Goal: Transaction & Acquisition: Purchase product/service

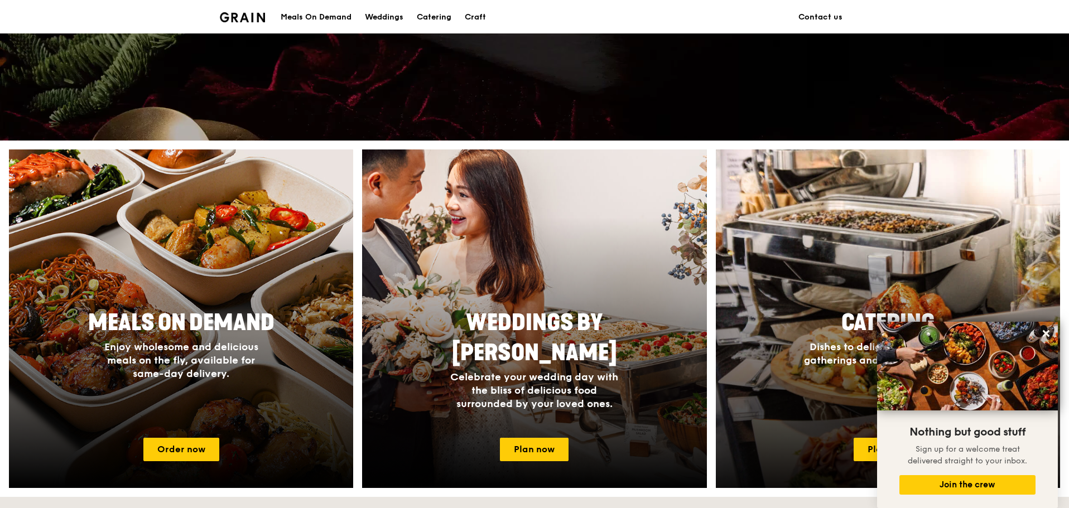
scroll to position [238, 0]
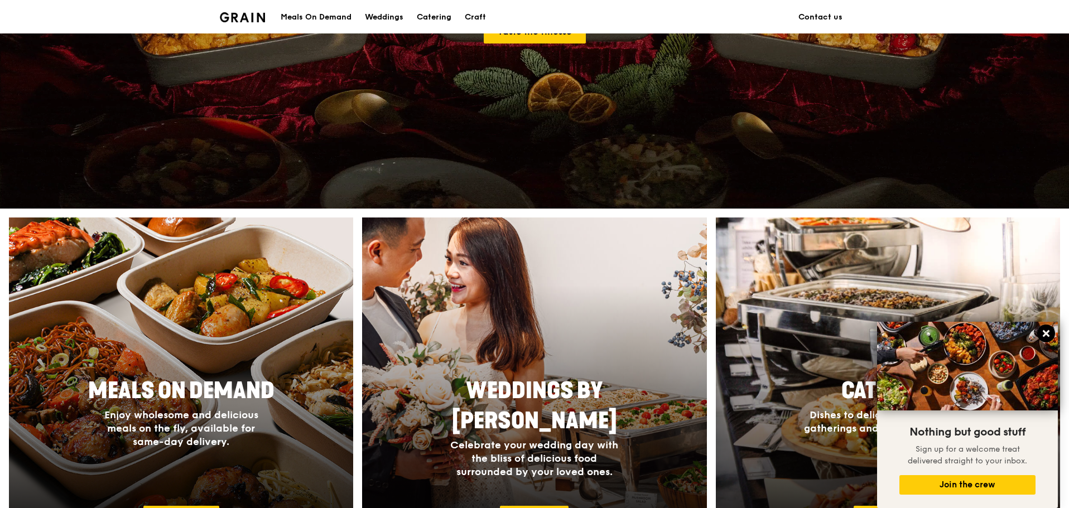
click at [1049, 335] on icon at bounding box center [1046, 334] width 10 height 10
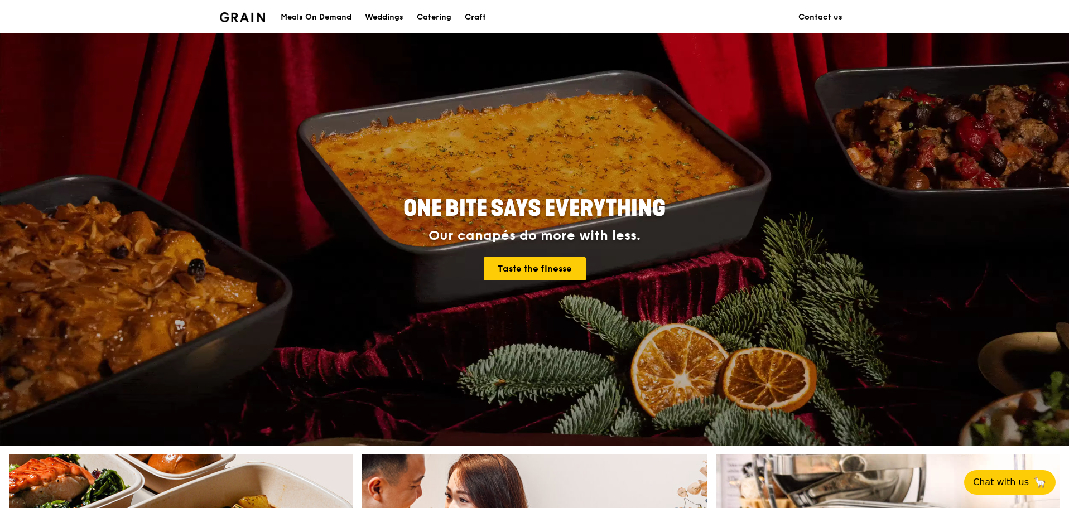
scroll to position [0, 0]
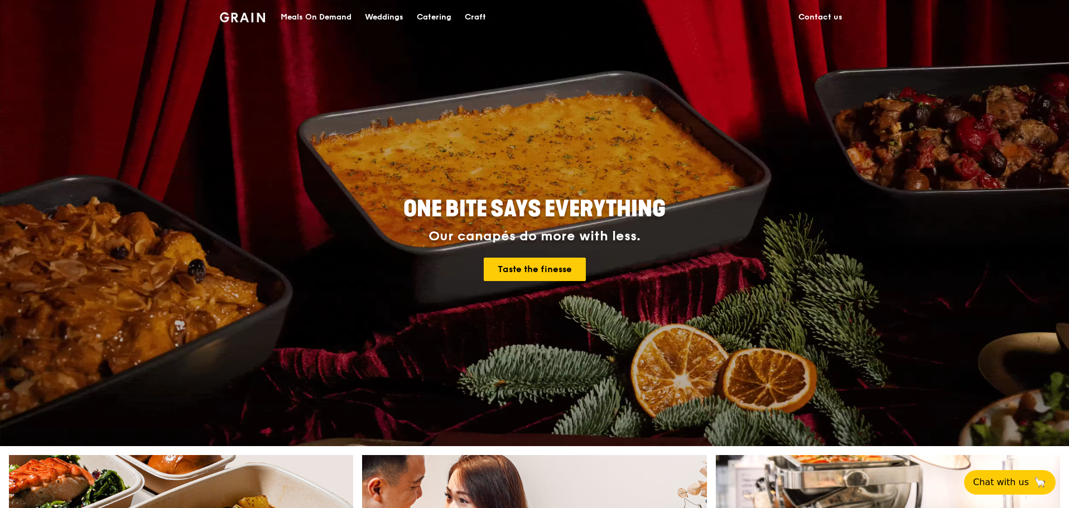
click at [849, 19] on link "Contact us" at bounding box center [820, 17] width 57 height 33
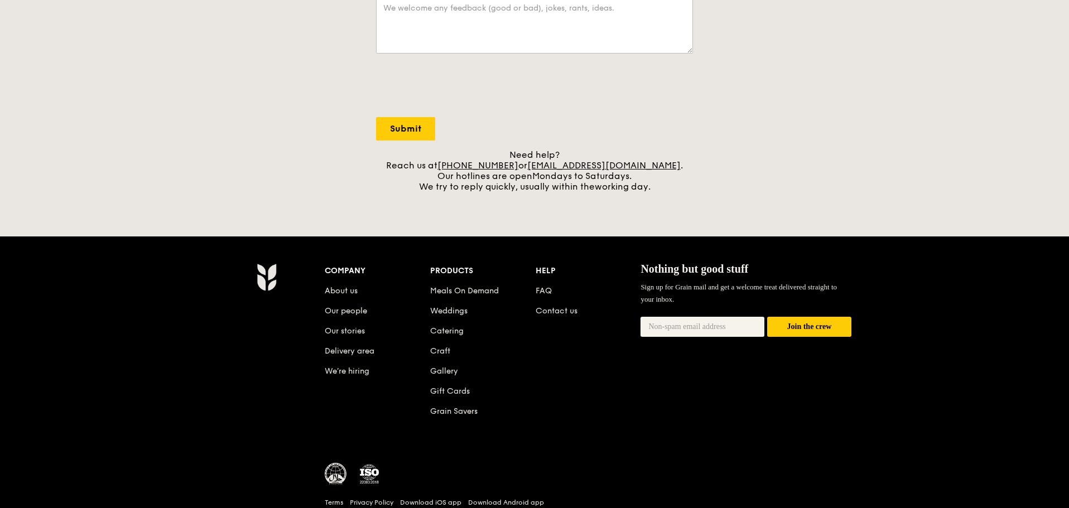
scroll to position [391, 0]
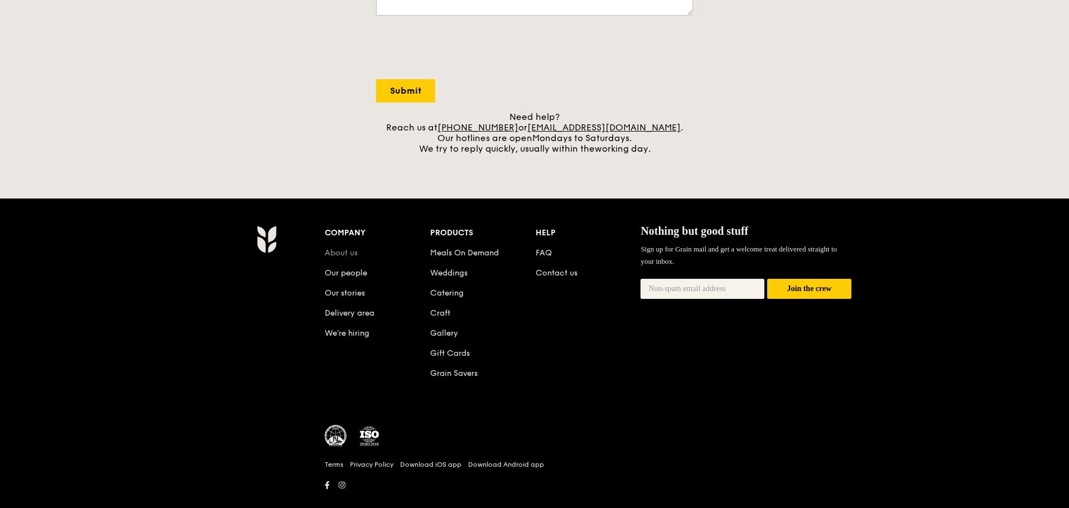
click at [325, 258] on link "About us" at bounding box center [341, 252] width 33 height 9
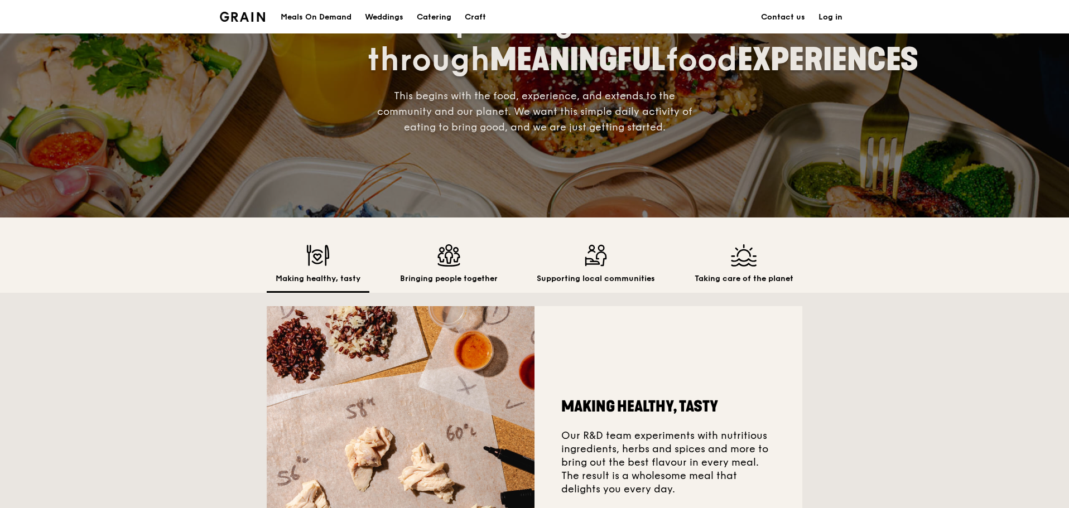
scroll to position [112, 0]
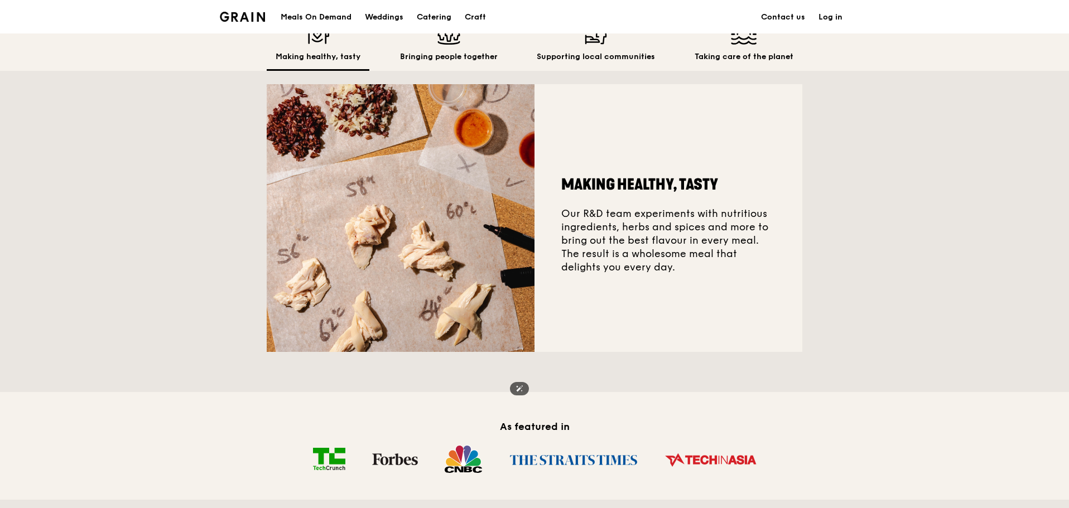
click at [423, 250] on img at bounding box center [401, 218] width 268 height 268
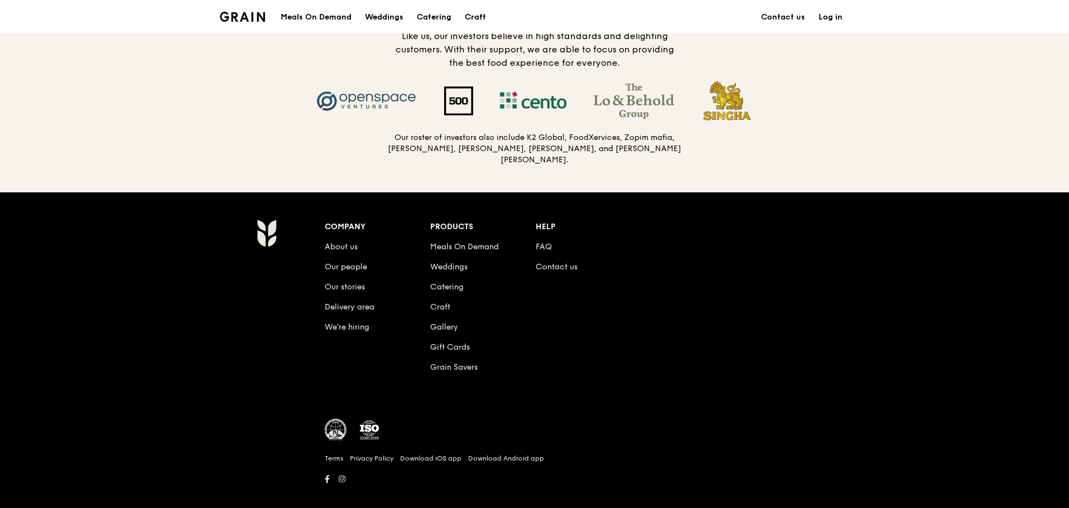
scroll to position [1274, 0]
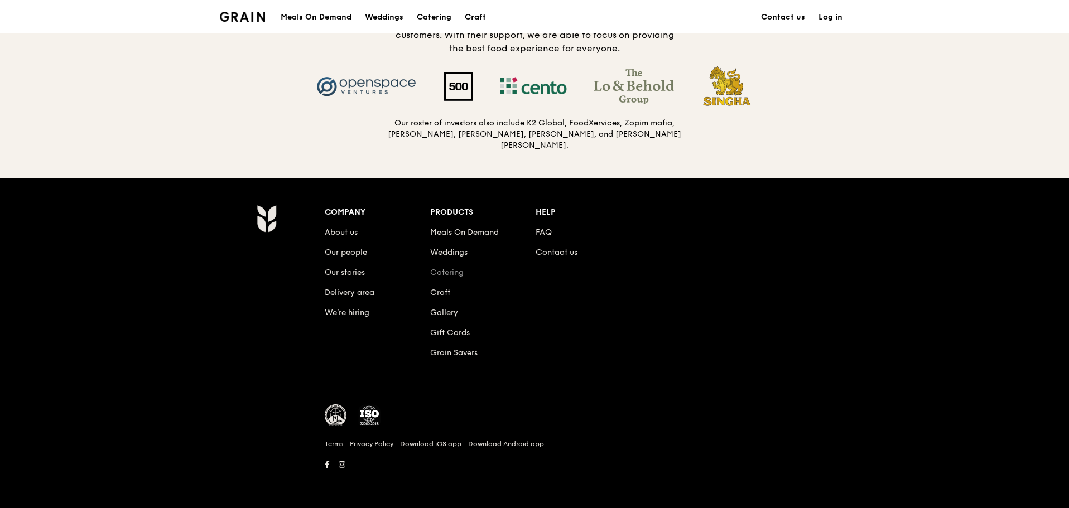
click at [431, 268] on link "Catering" at bounding box center [446, 272] width 33 height 9
click at [430, 268] on link "Catering" at bounding box center [446, 272] width 33 height 9
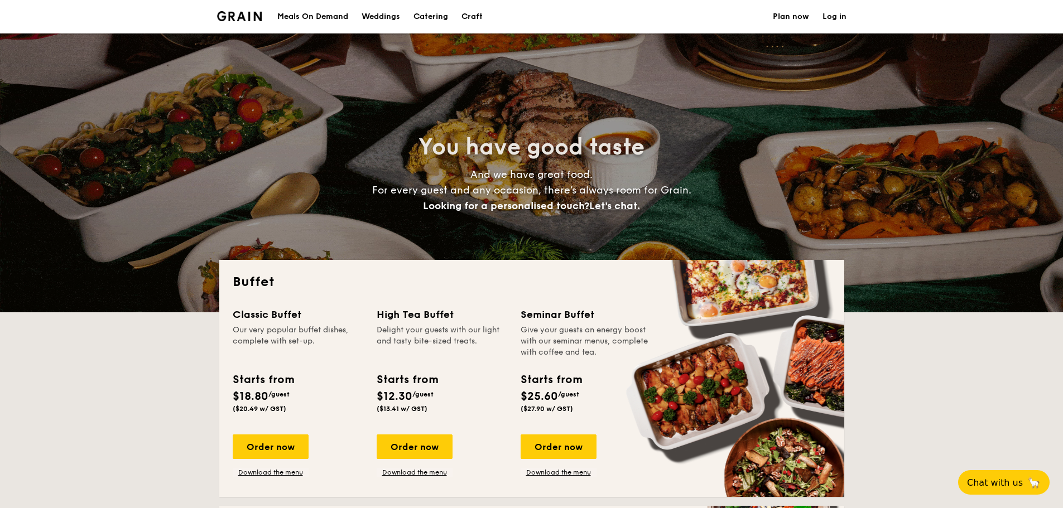
select select
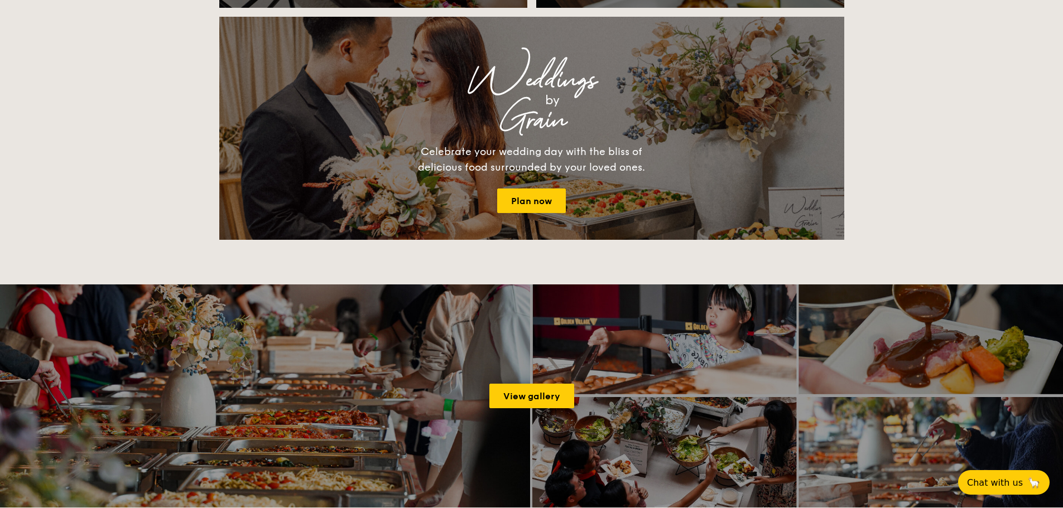
scroll to position [1395, 0]
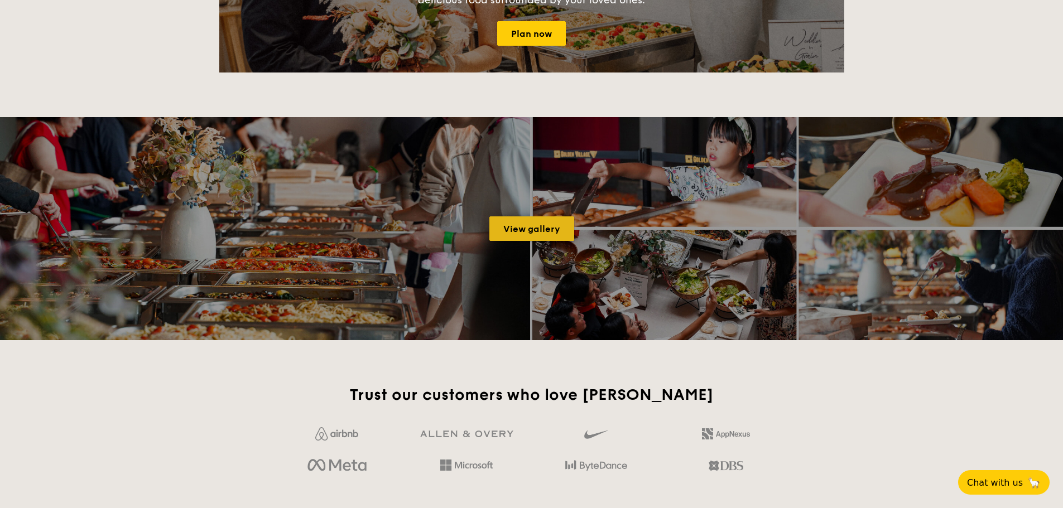
click at [534, 241] on link "View gallery" at bounding box center [531, 229] width 85 height 25
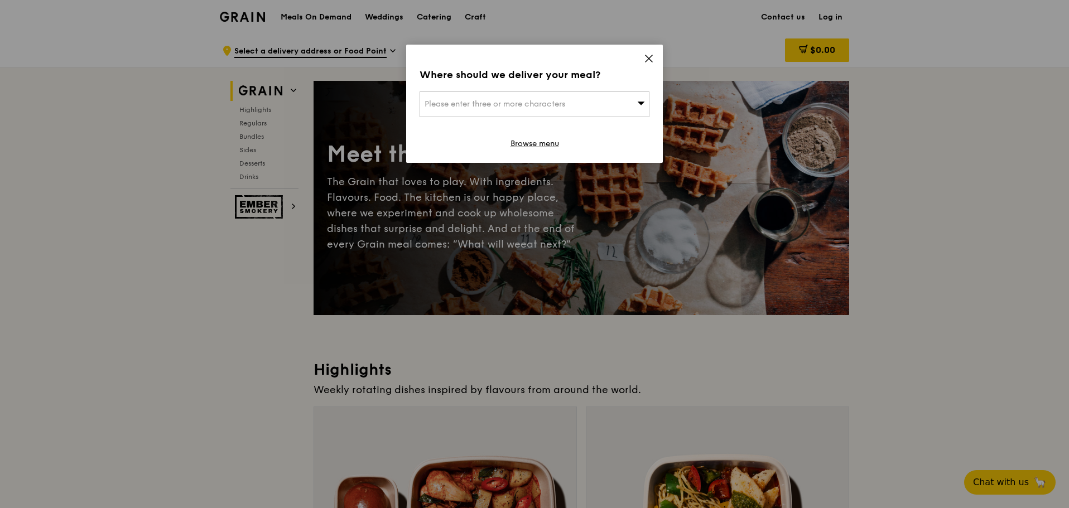
click at [640, 105] on icon at bounding box center [641, 103] width 7 height 3
click at [453, 117] on input "search" at bounding box center [534, 104] width 229 height 25
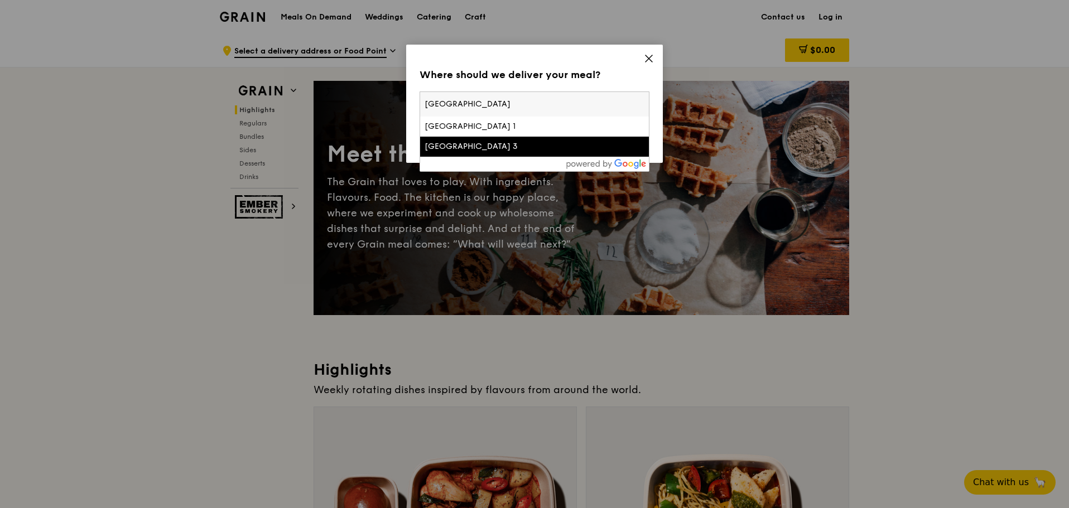
type input "PASIR PANJANG TERMINAL"
click at [547, 152] on div "Pasir Panjang Terminal Building 3" at bounding box center [507, 146] width 165 height 11
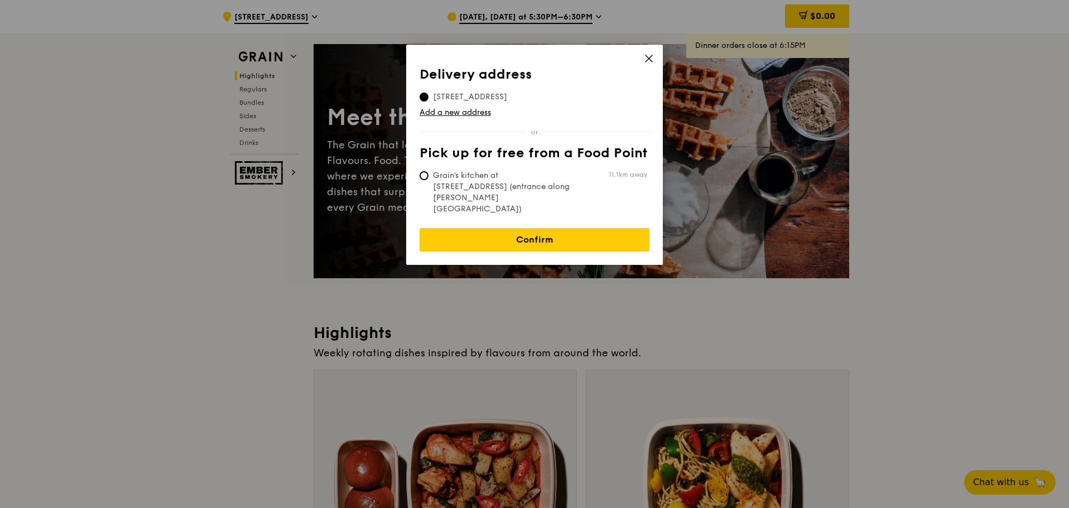
scroll to position [56, 0]
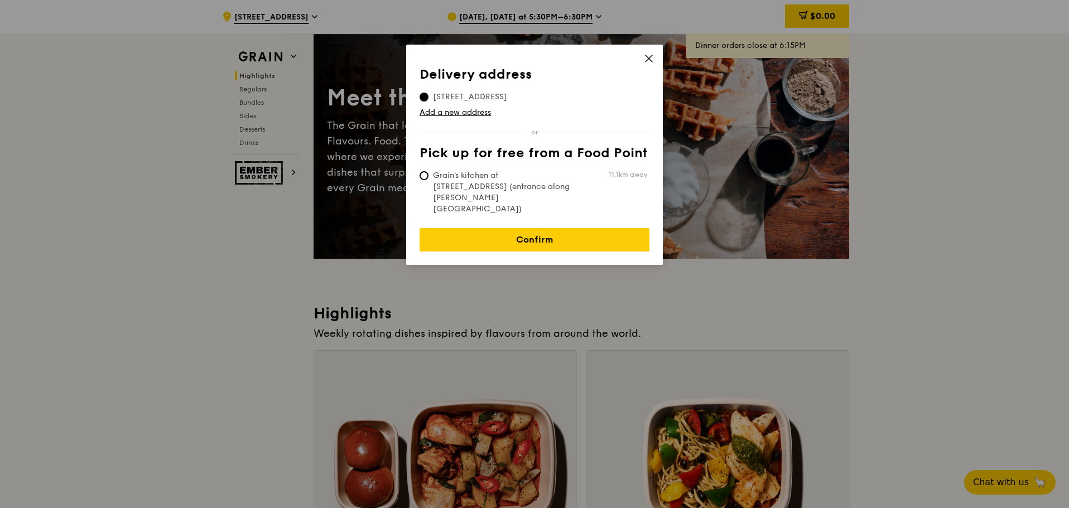
click at [433, 215] on span "Grain's kitchen at 5 Burn Road #05-01 (entrance along Harrison Road)" at bounding box center [503, 192] width 166 height 45
click at [429, 180] on input "Grain's kitchen at 5 Burn Road #05-01 (entrance along Harrison Road) 11.1km away" at bounding box center [424, 175] width 9 height 9
radio input "true"
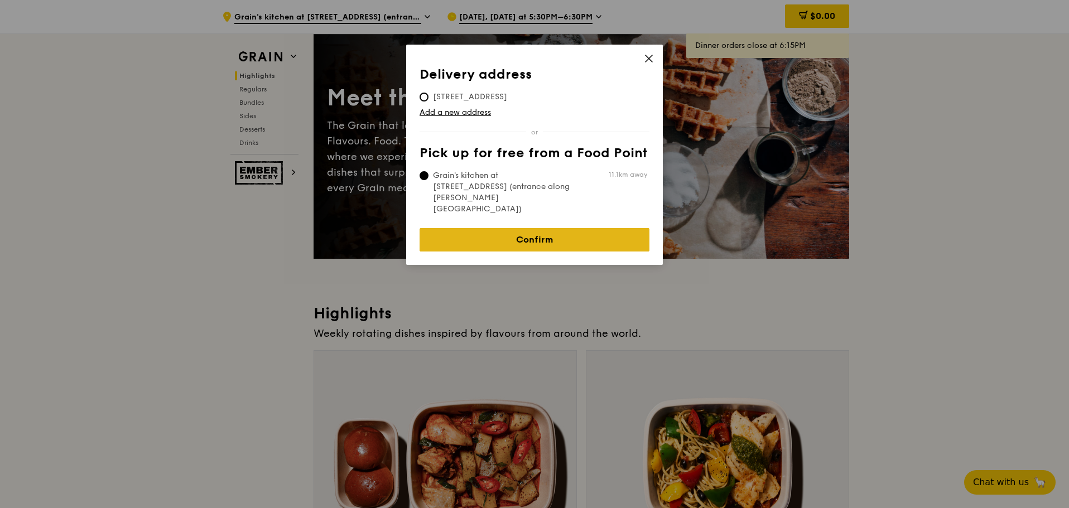
click at [580, 252] on link "Confirm" at bounding box center [535, 239] width 230 height 23
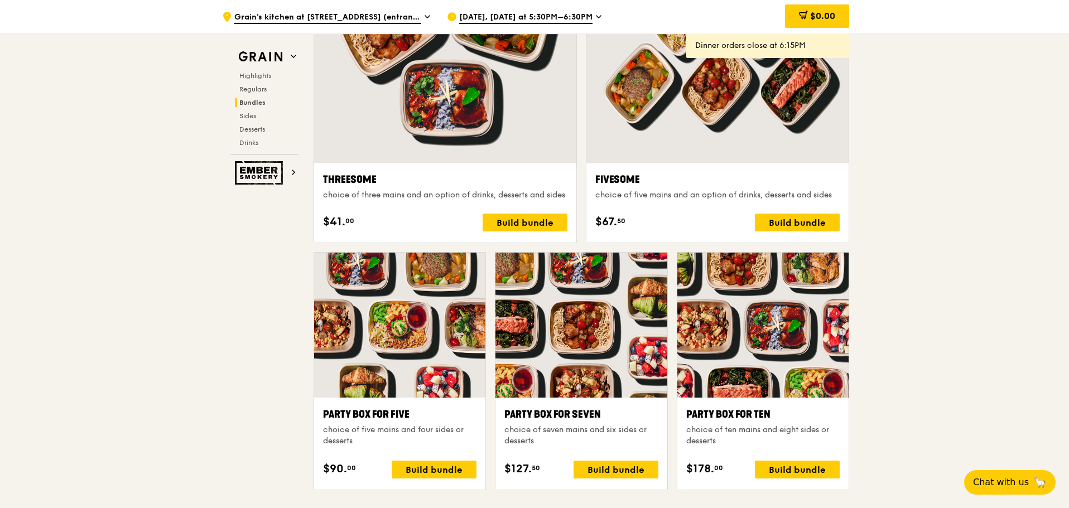
scroll to position [1948, 0]
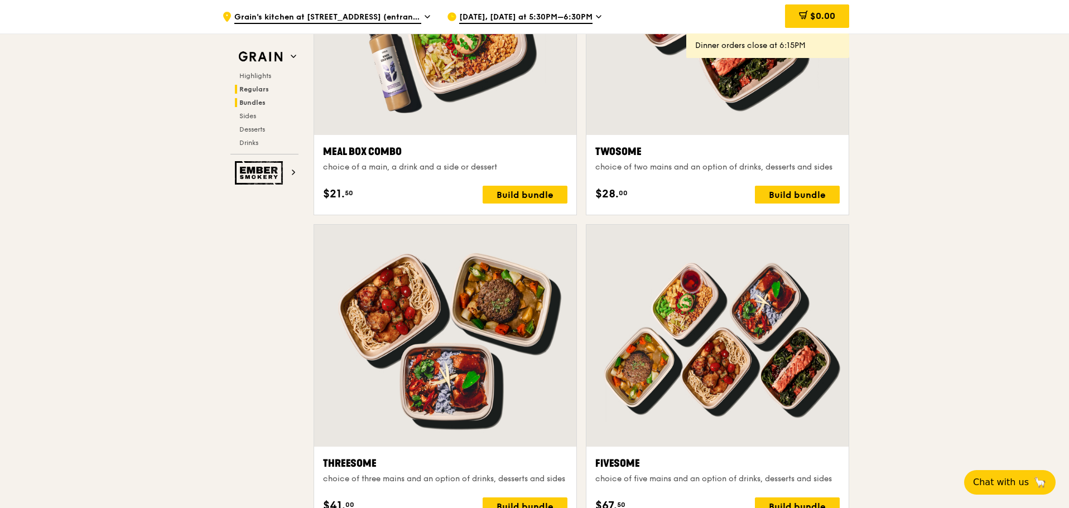
click at [239, 91] on span "Regulars" at bounding box center [254, 89] width 30 height 8
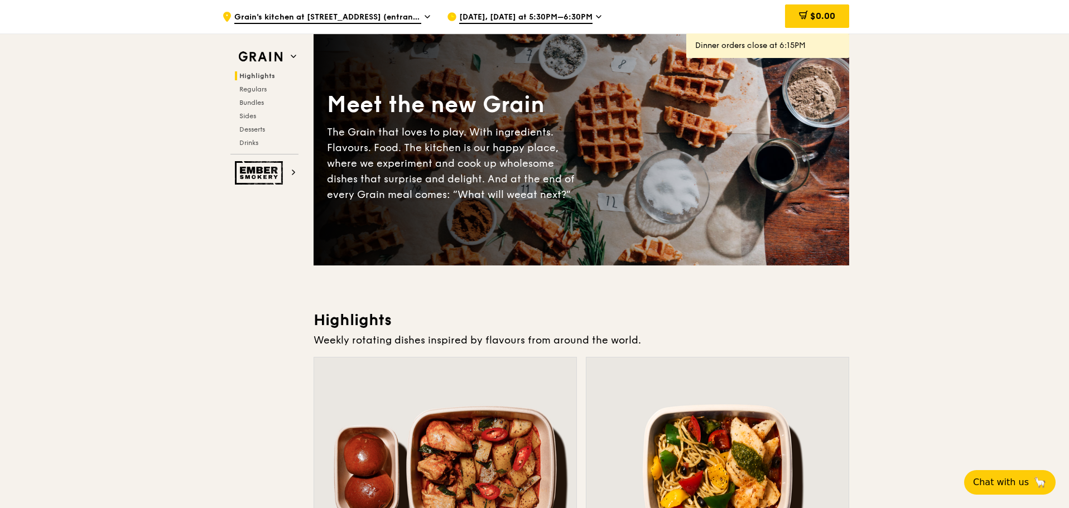
scroll to position [0, 0]
